Goal: Task Accomplishment & Management: Manage account settings

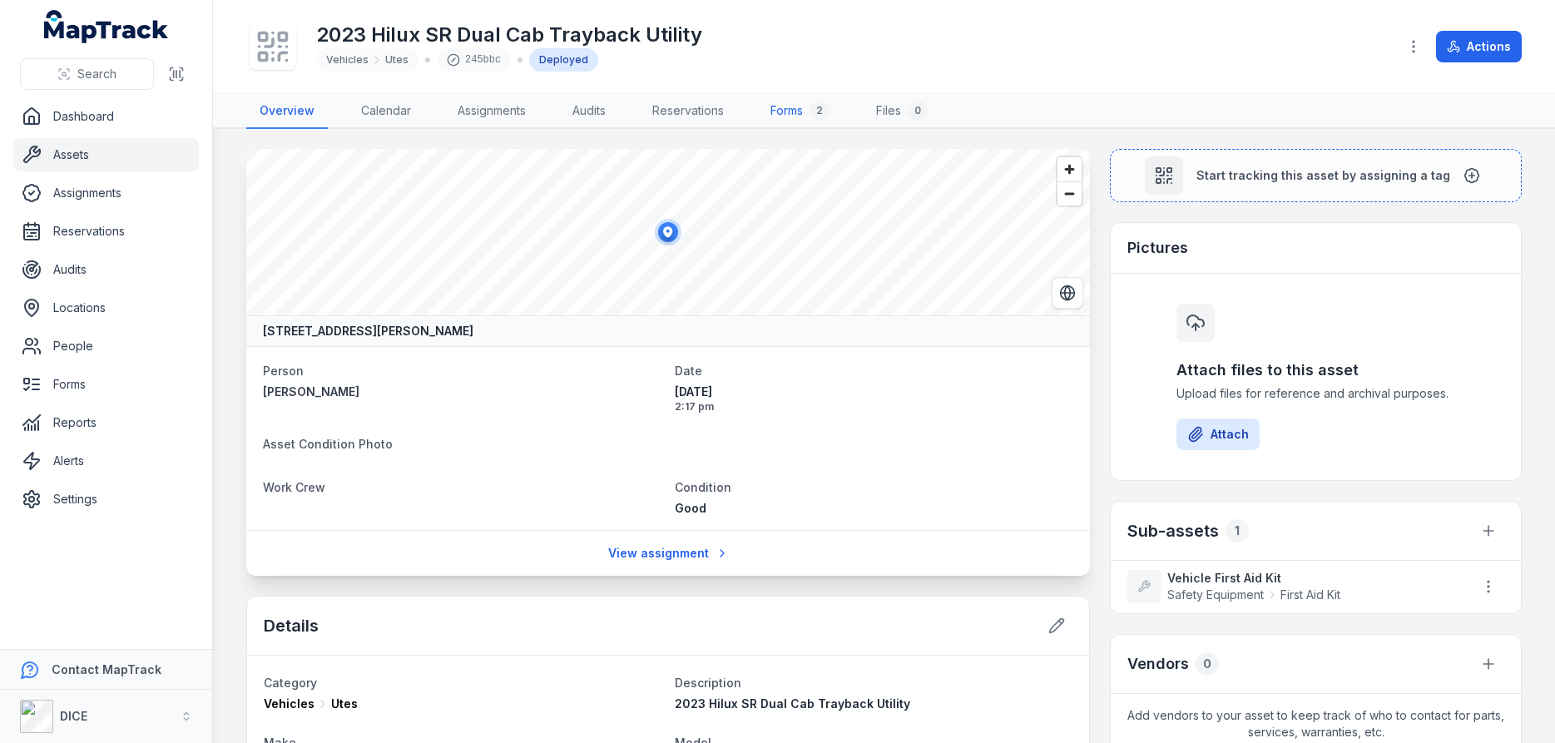
click at [791, 111] on link "Forms 2" at bounding box center [800, 111] width 86 height 35
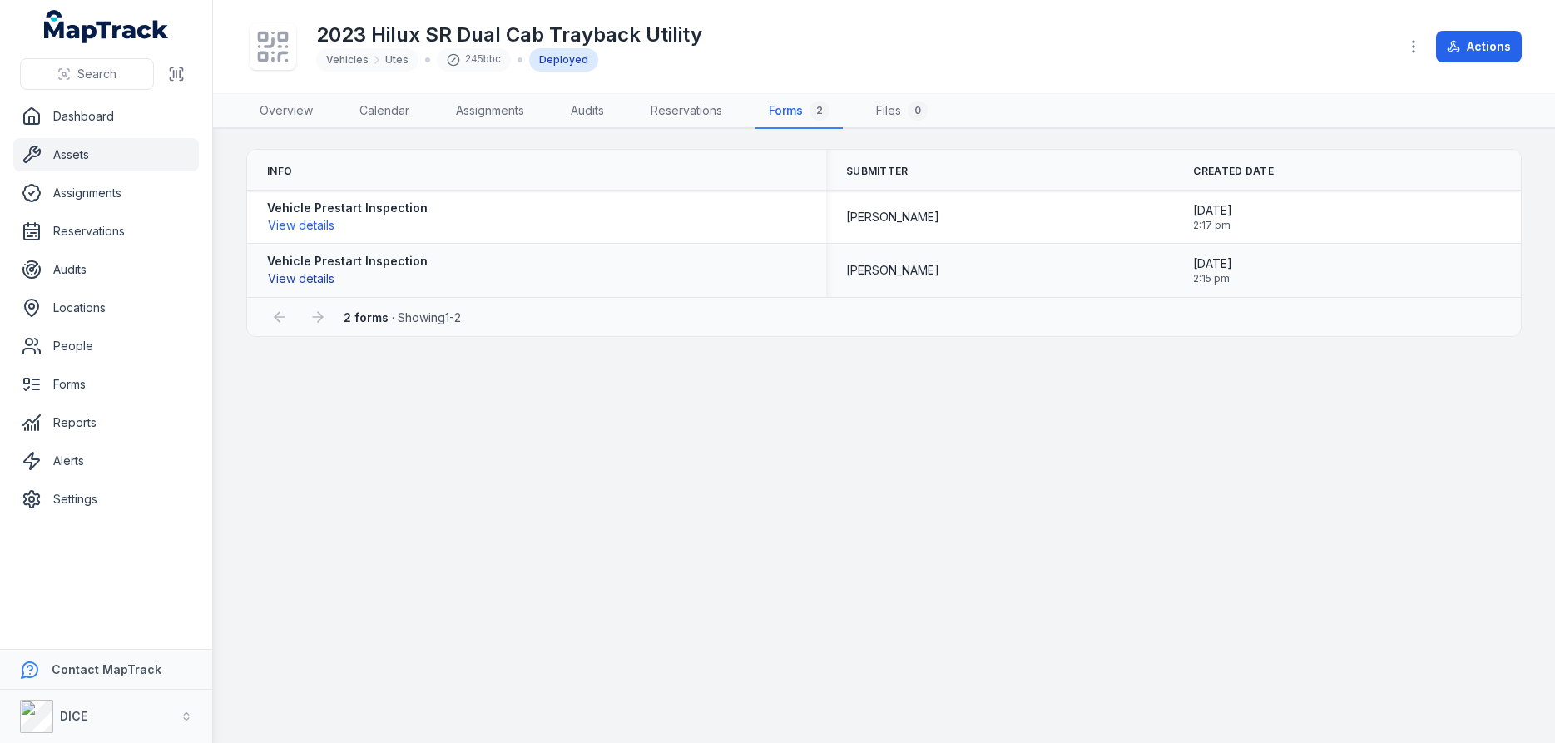
click at [307, 280] on button "View details" at bounding box center [301, 279] width 68 height 18
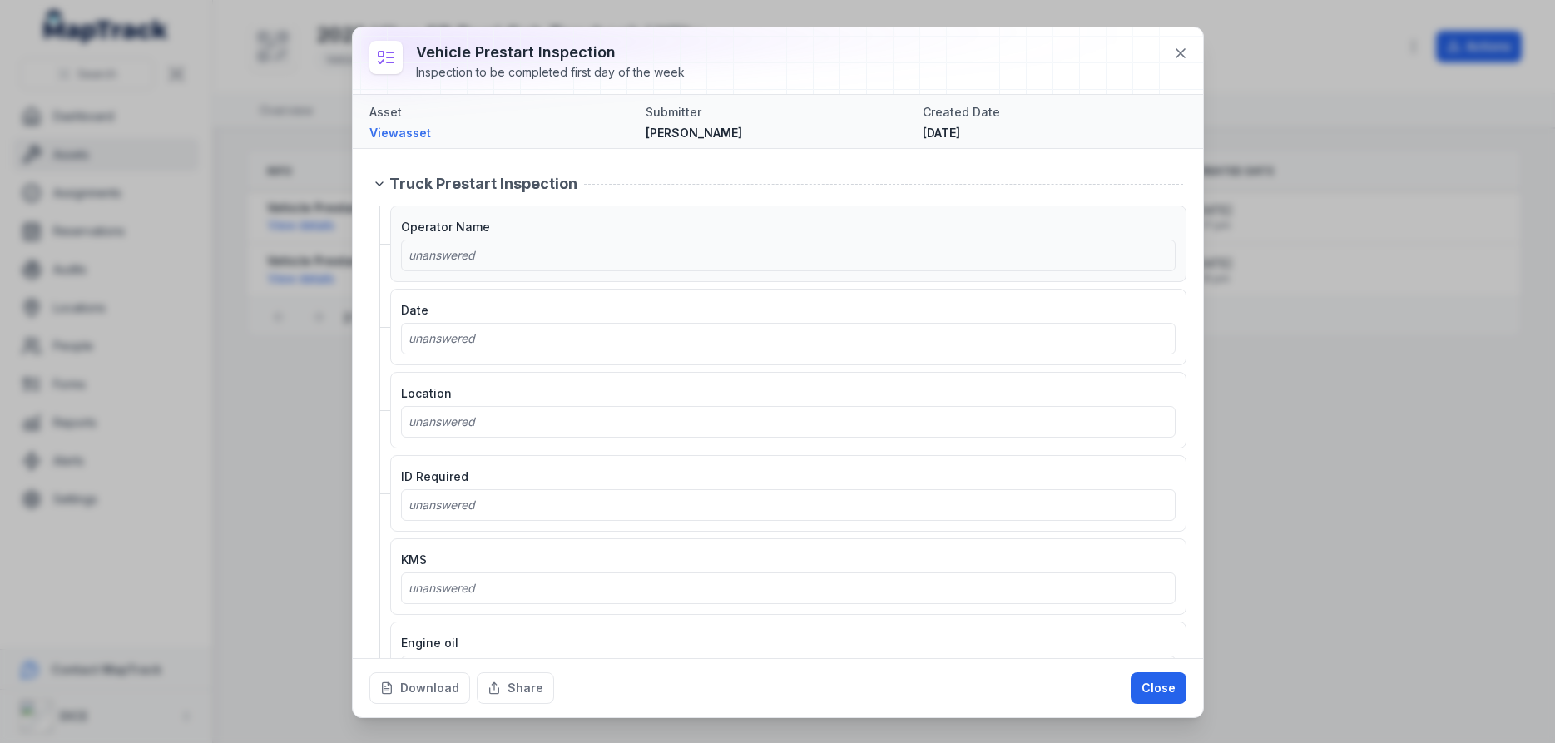
click at [513, 251] on div "unanswered" at bounding box center [788, 255] width 760 height 17
click at [440, 253] on span "unanswered" at bounding box center [441, 255] width 67 height 14
click at [1159, 688] on button "Close" at bounding box center [1159, 688] width 56 height 32
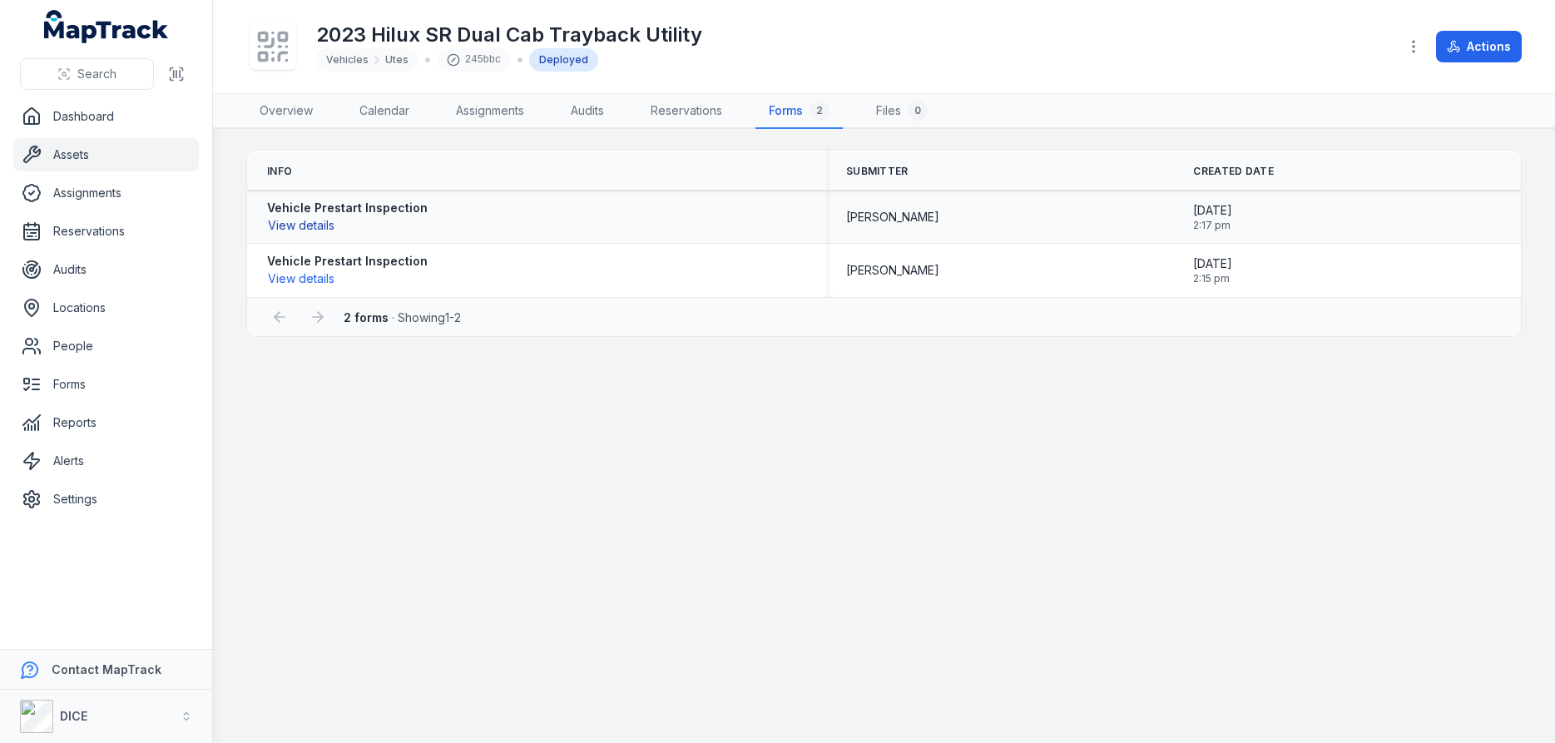
click at [307, 226] on button "View details" at bounding box center [301, 225] width 68 height 18
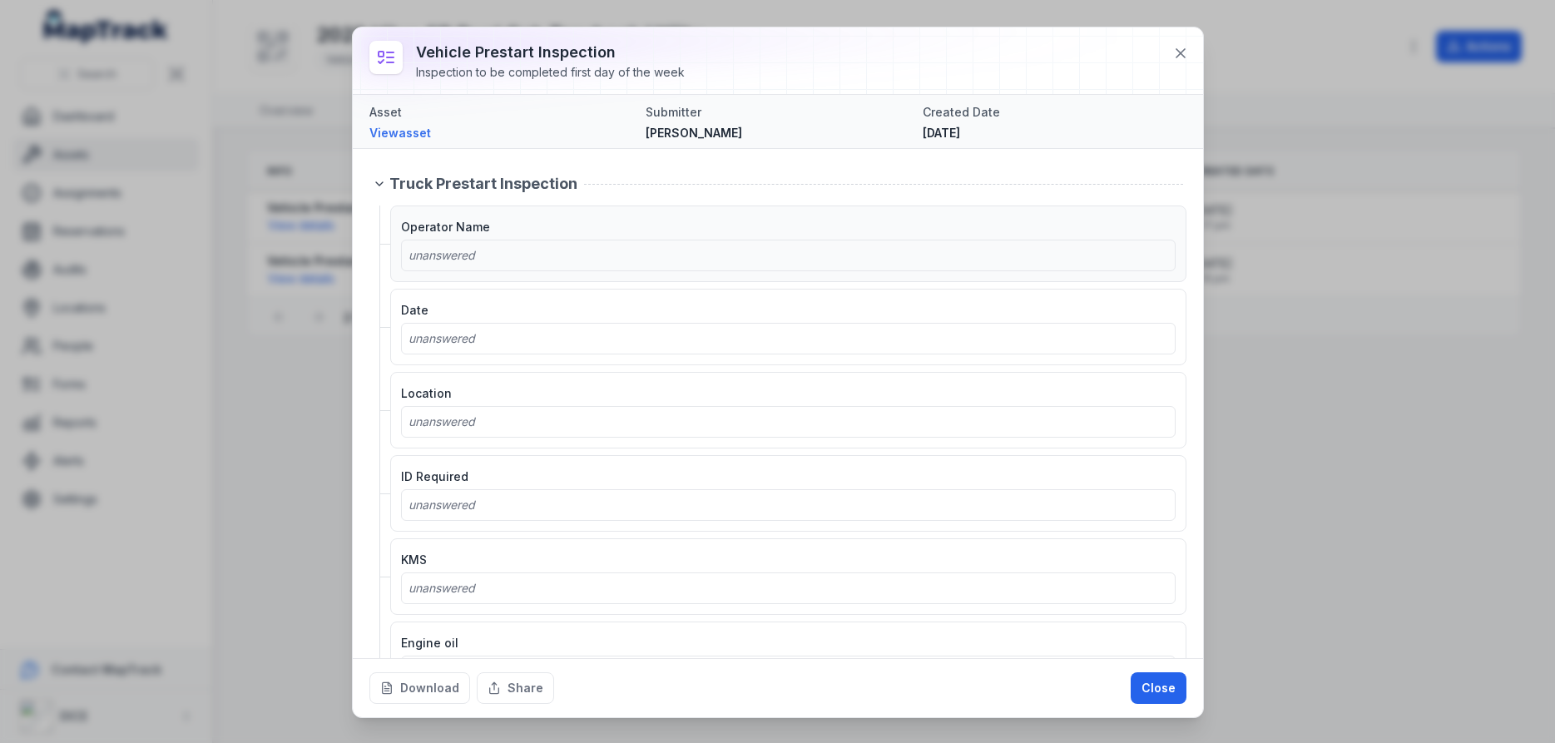
click at [443, 254] on span "unanswered" at bounding box center [441, 255] width 67 height 14
click at [459, 354] on div "Date unanswered" at bounding box center [788, 327] width 796 height 77
click at [1164, 690] on button "Close" at bounding box center [1159, 688] width 56 height 32
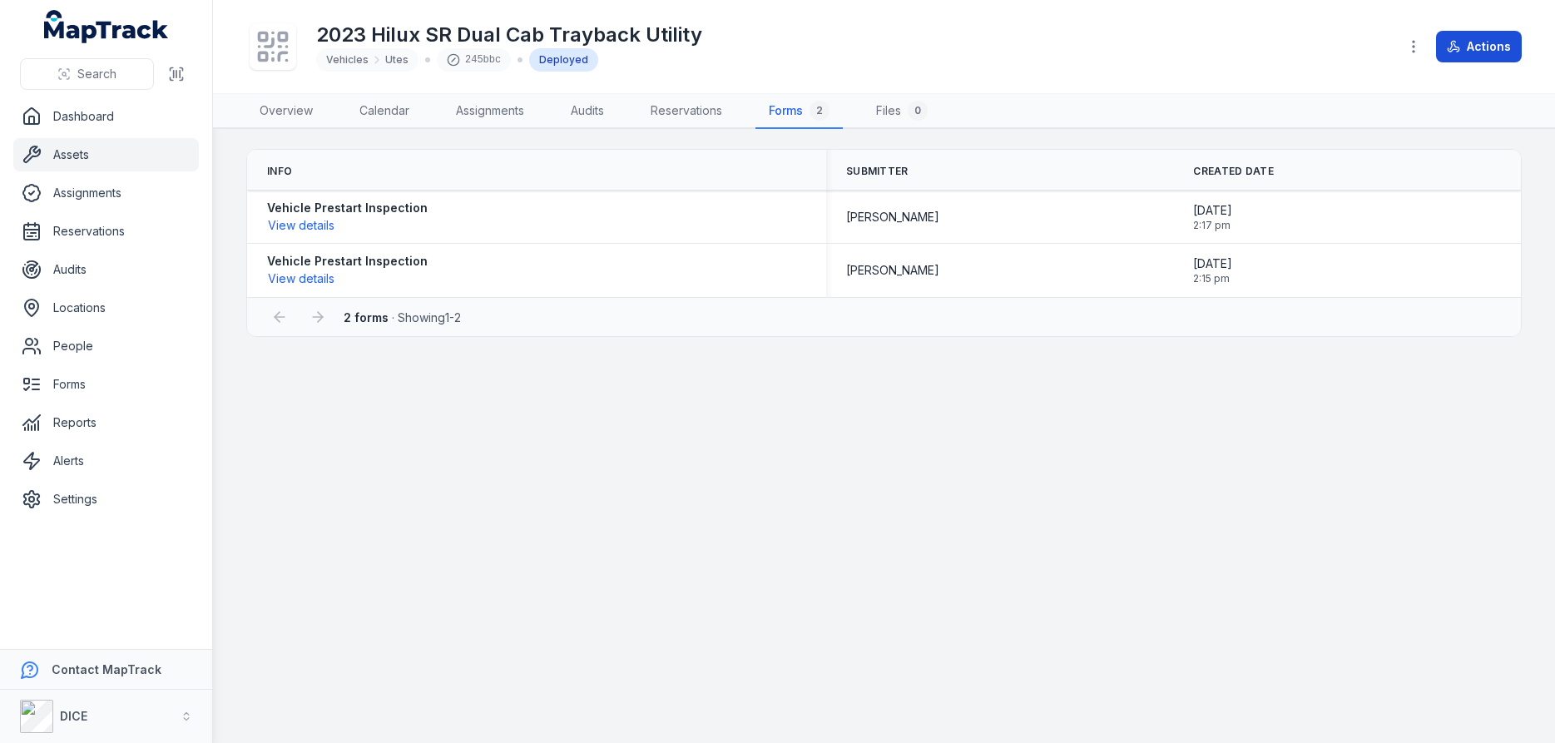
click at [1480, 48] on button "Actions" at bounding box center [1479, 47] width 86 height 32
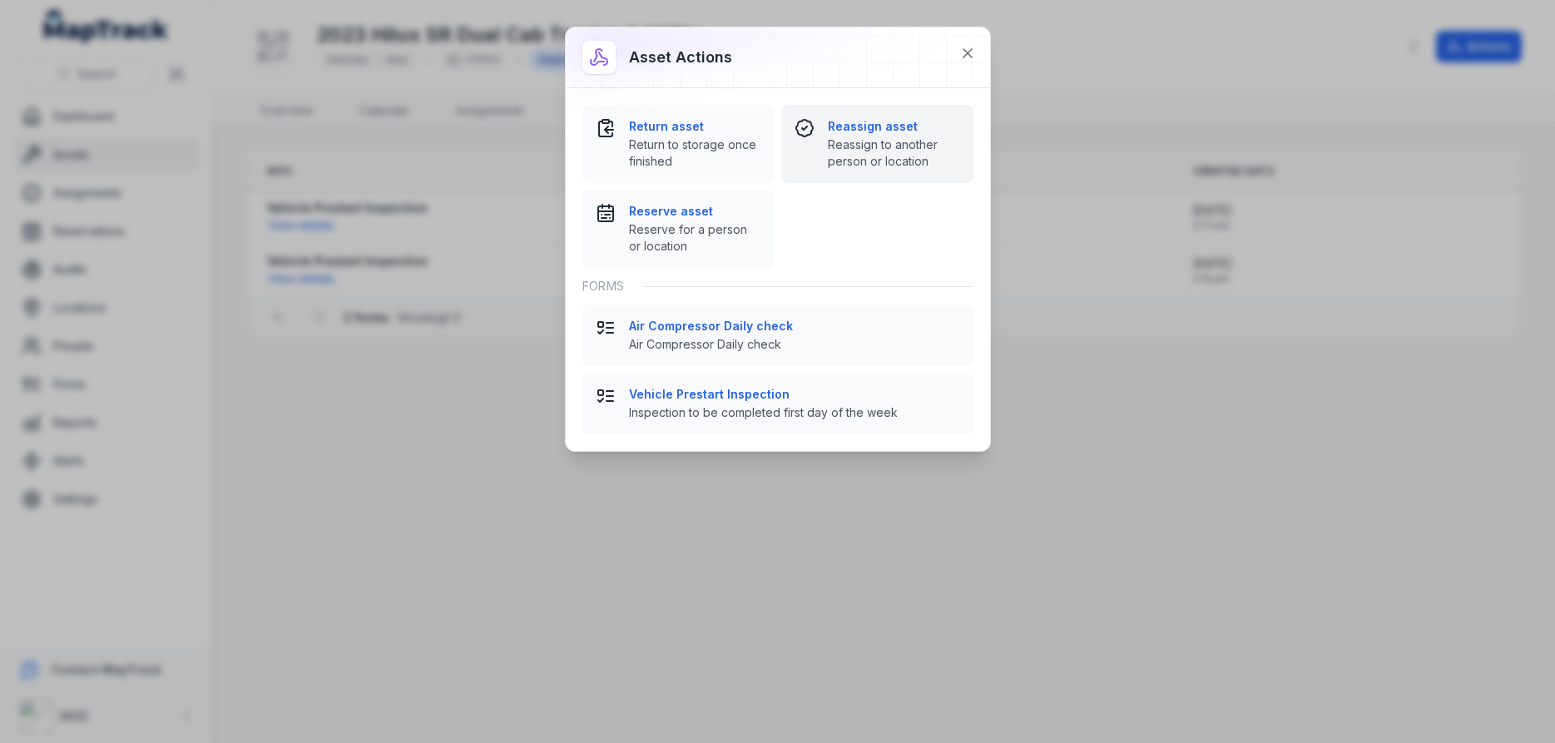
click at [870, 124] on strong "Reassign asset" at bounding box center [894, 126] width 132 height 17
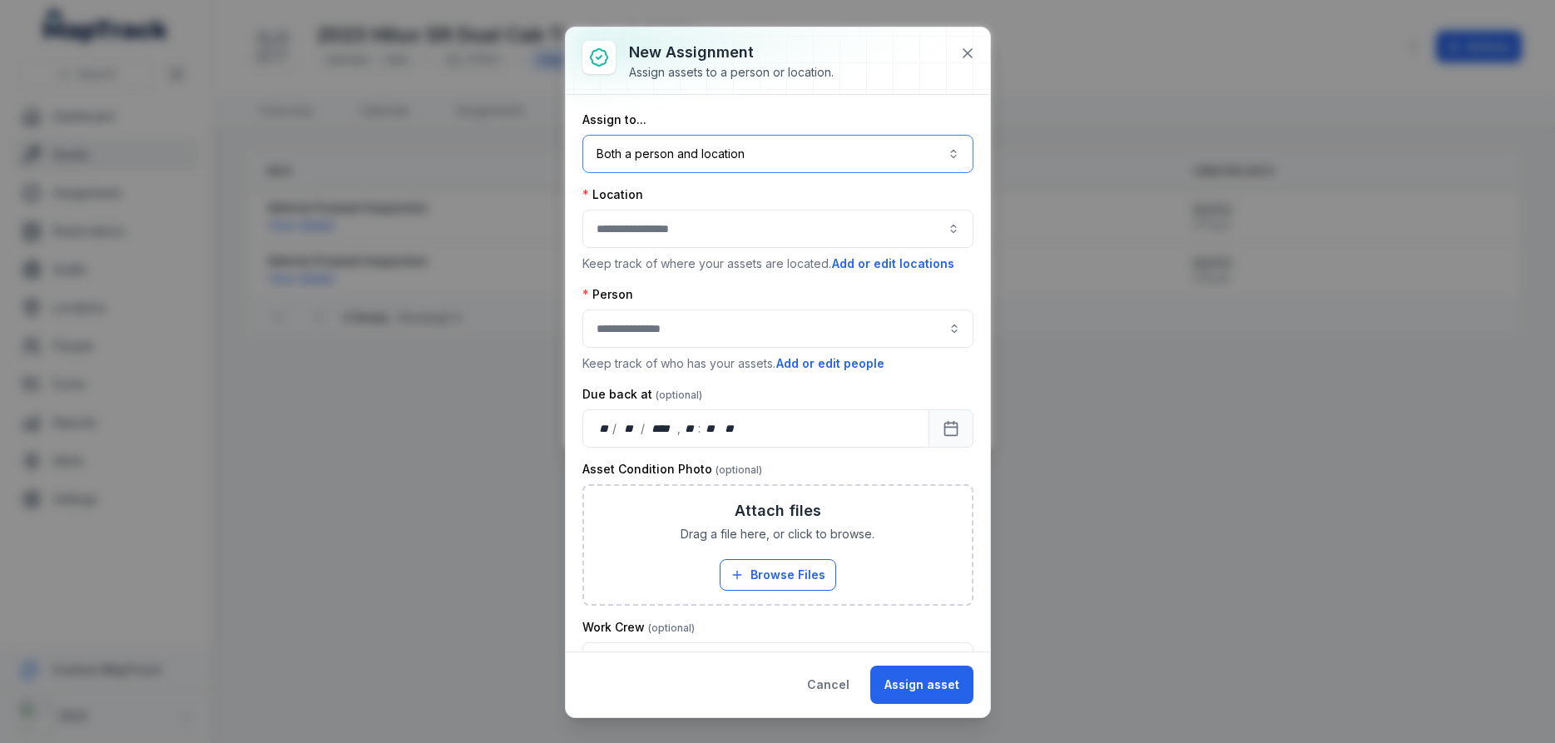
click at [727, 146] on button "Both a person and location ****" at bounding box center [777, 154] width 391 height 38
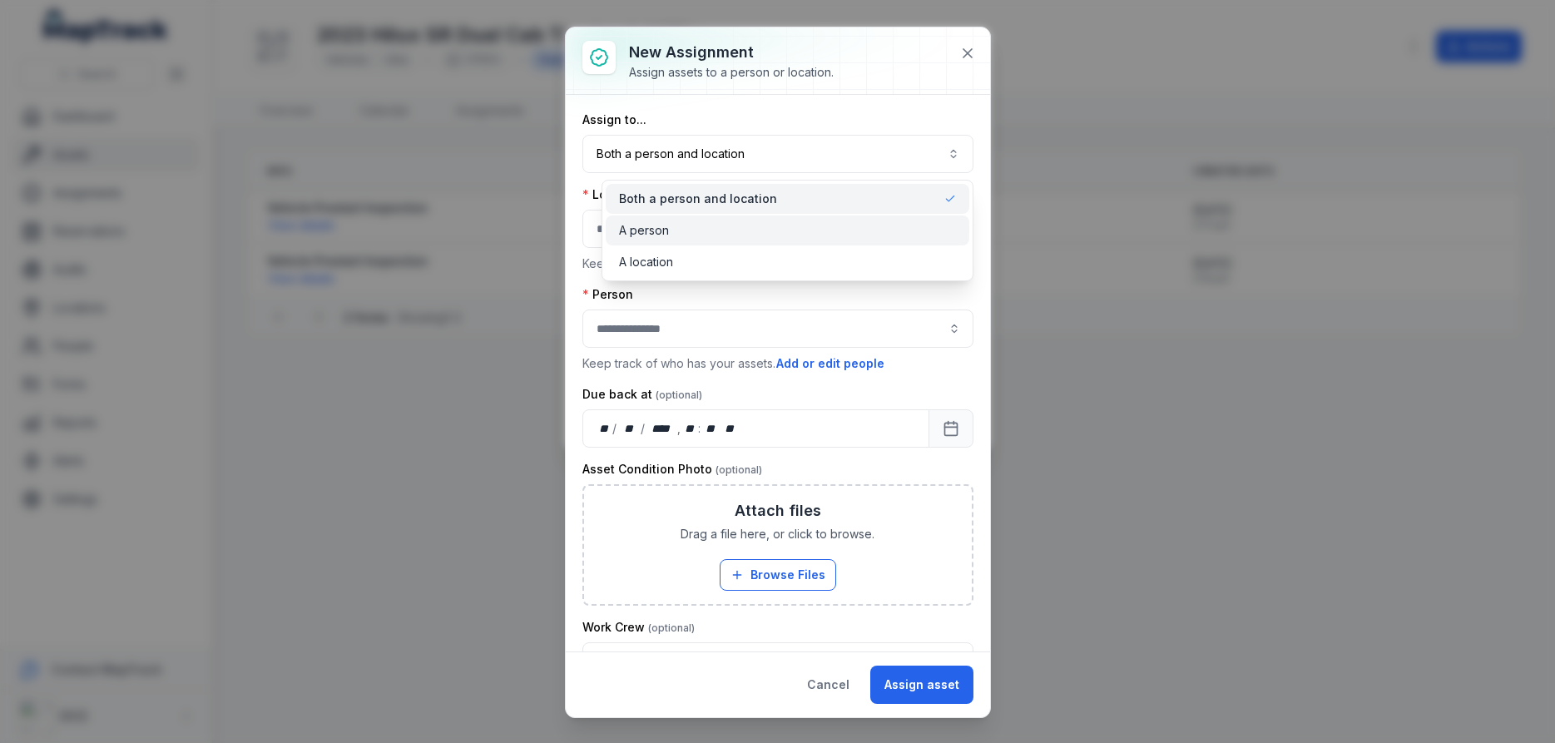
click at [656, 230] on span "A person" at bounding box center [644, 230] width 50 height 17
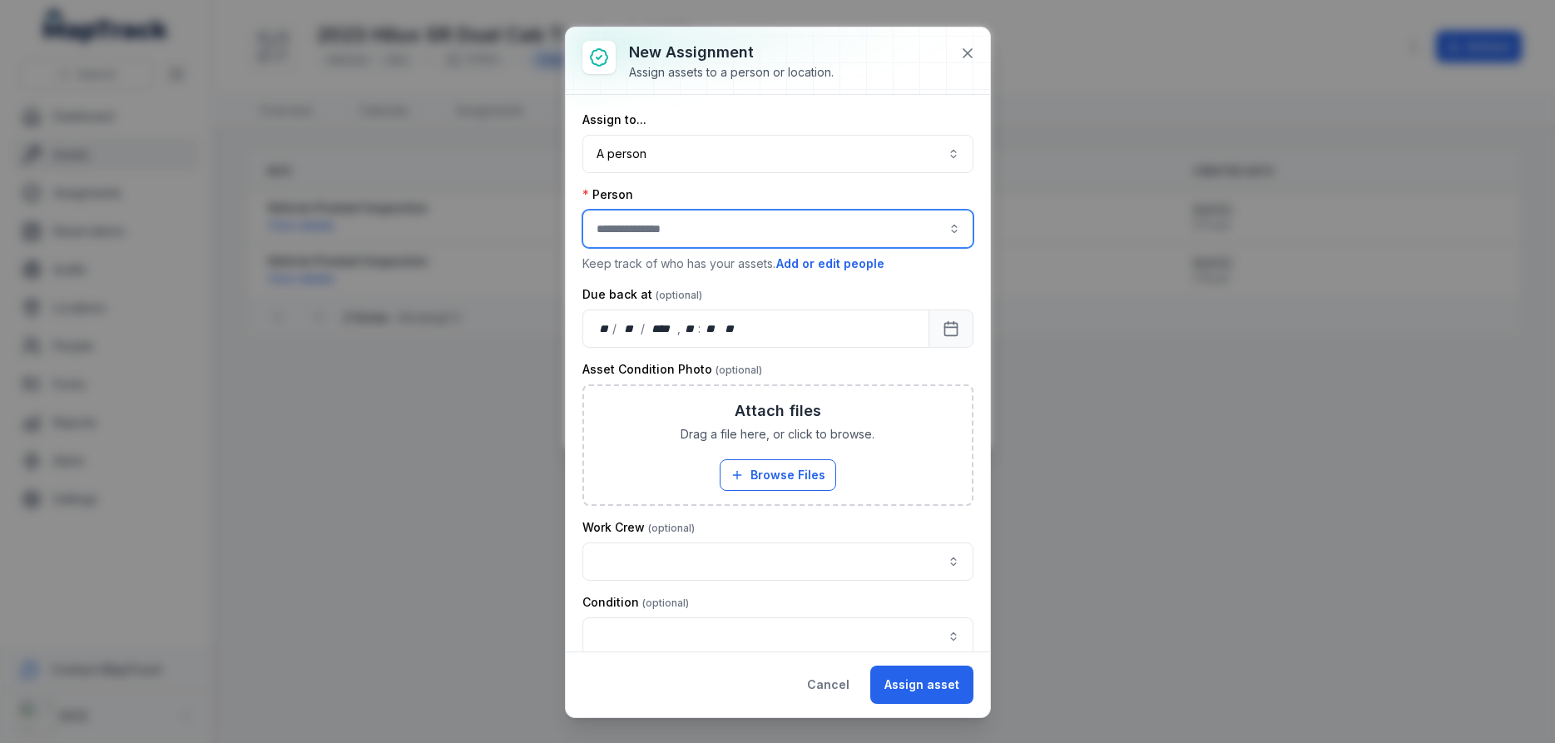
click at [708, 230] on input "assignment-add:person-label" at bounding box center [777, 229] width 391 height 38
type input "**********"
click at [657, 304] on span "[PERSON_NAME]" at bounding box center [646, 305] width 93 height 17
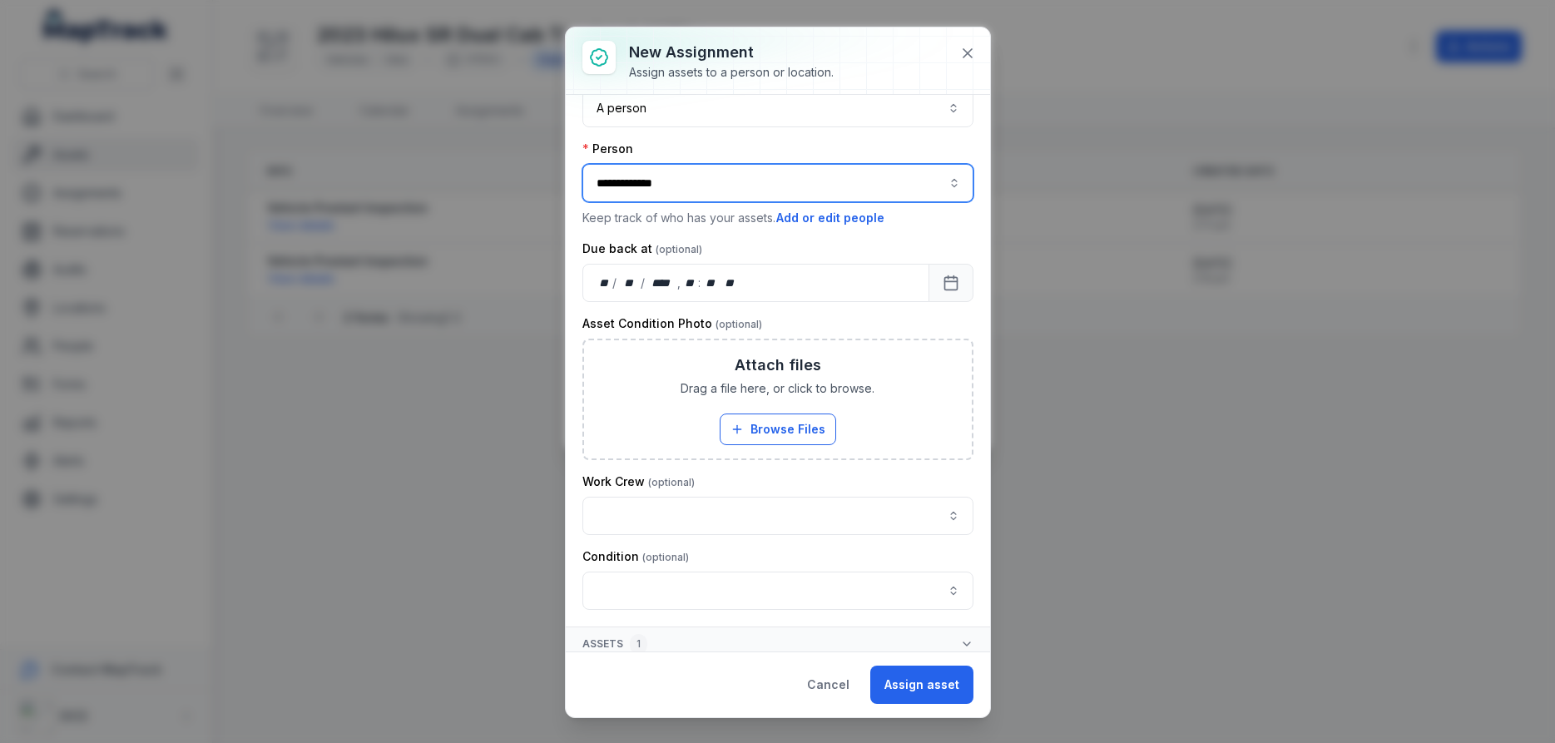
scroll to position [55, 0]
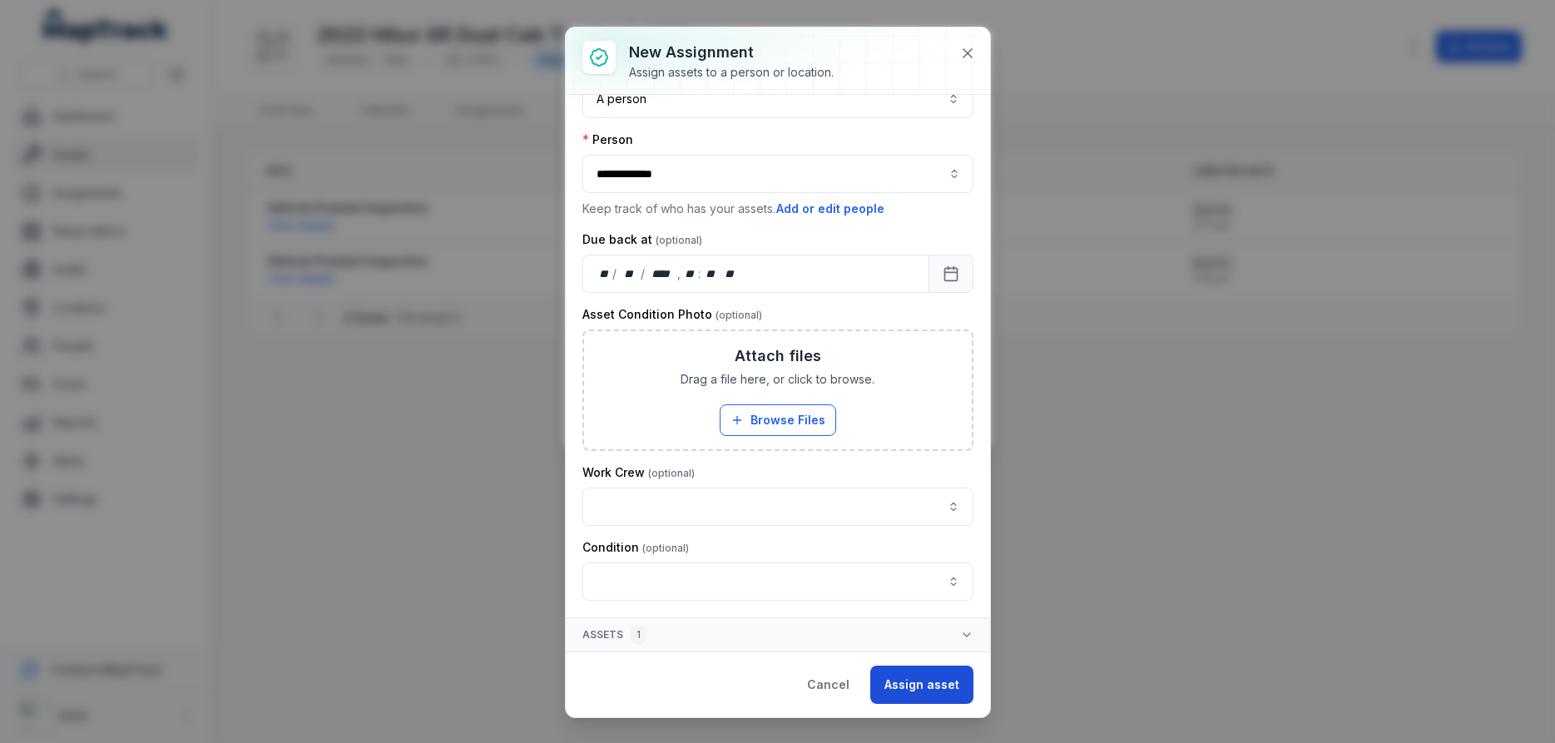
click at [928, 688] on button "Assign asset" at bounding box center [921, 685] width 103 height 38
